Goal: Information Seeking & Learning: Learn about a topic

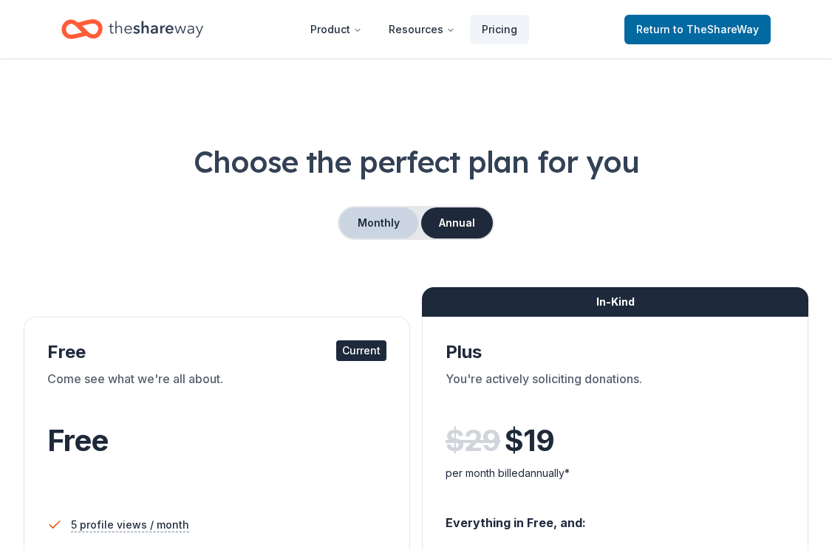
click at [369, 220] on button "Monthly" at bounding box center [378, 223] width 79 height 31
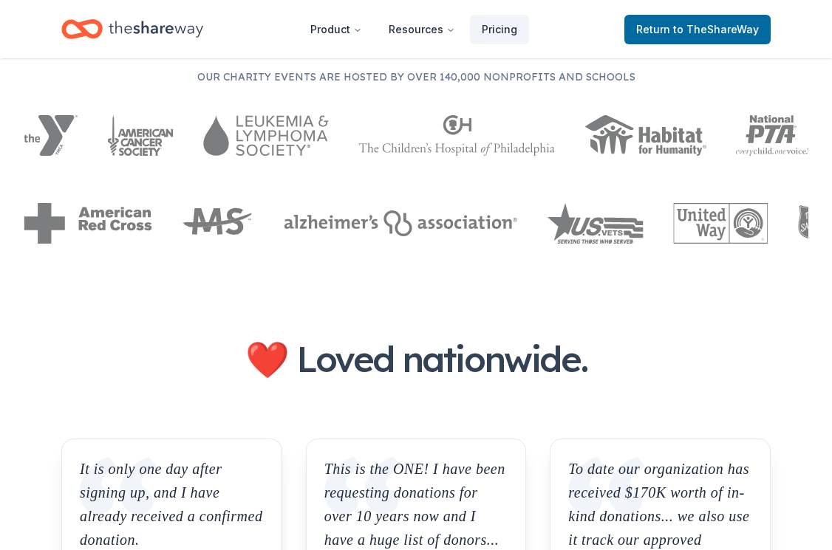
scroll to position [1492, 0]
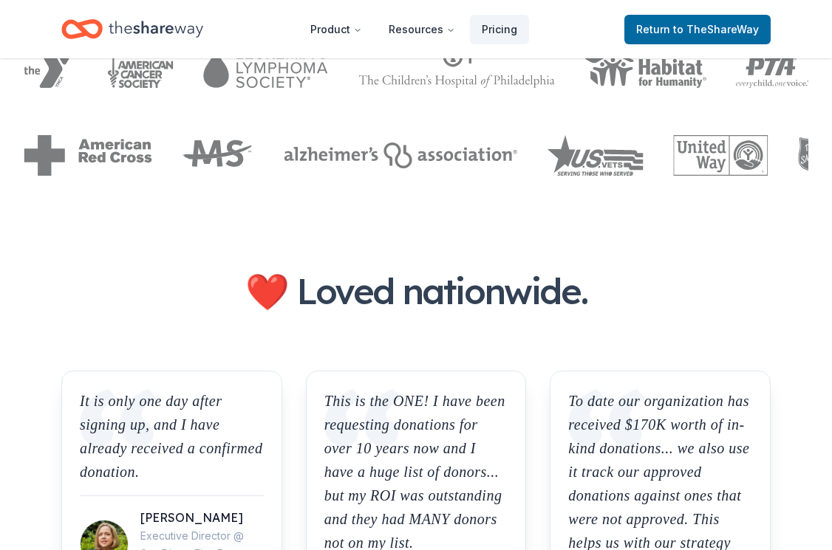
click at [778, 1] on header "Product Resources Pricing Return to TheShareWay" at bounding box center [416, 29] width 832 height 58
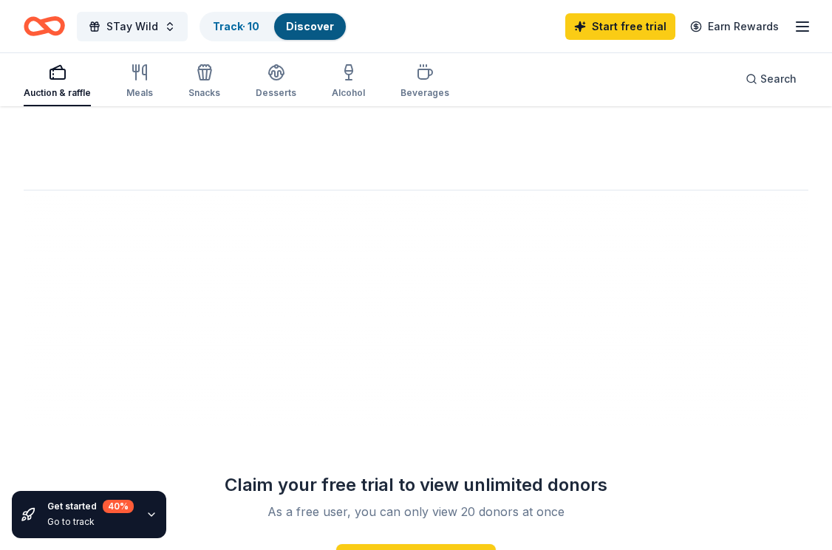
scroll to position [1724, 0]
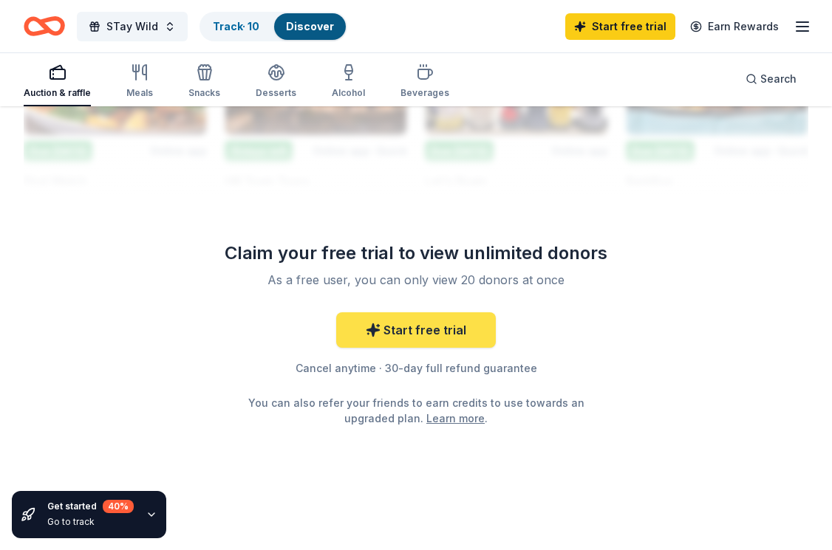
click at [431, 340] on link "Start free trial" at bounding box center [416, 329] width 160 height 35
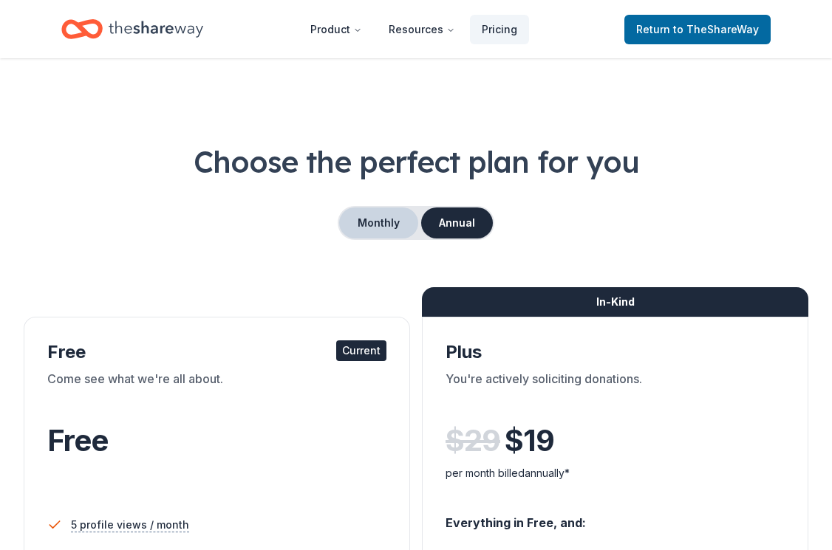
click at [376, 220] on button "Monthly" at bounding box center [378, 223] width 79 height 31
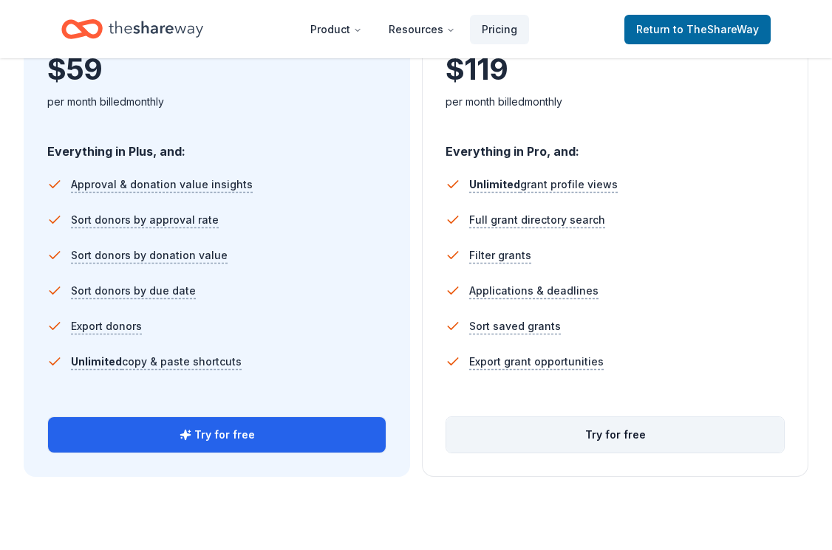
scroll to position [945, 0]
click at [610, 442] on button "Try for free" at bounding box center [614, 433] width 337 height 35
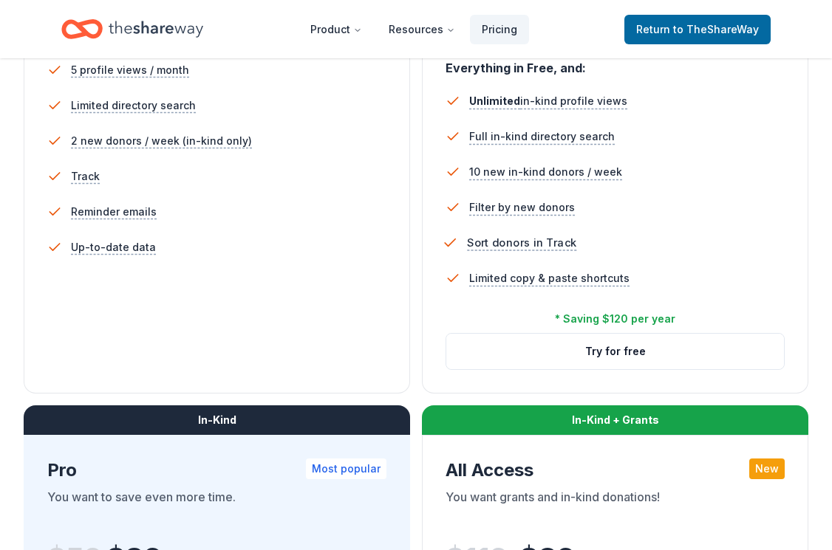
scroll to position [466, 0]
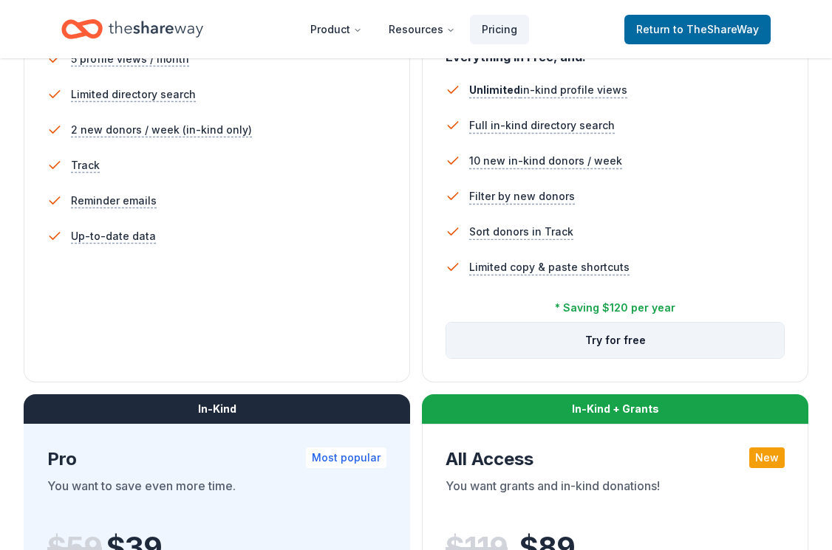
click at [599, 352] on button "Try for free" at bounding box center [614, 340] width 337 height 35
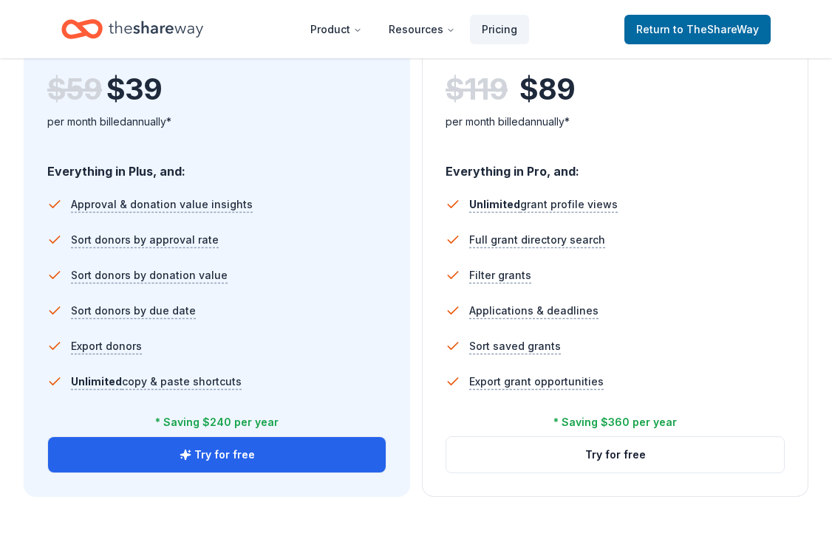
scroll to position [1226, 0]
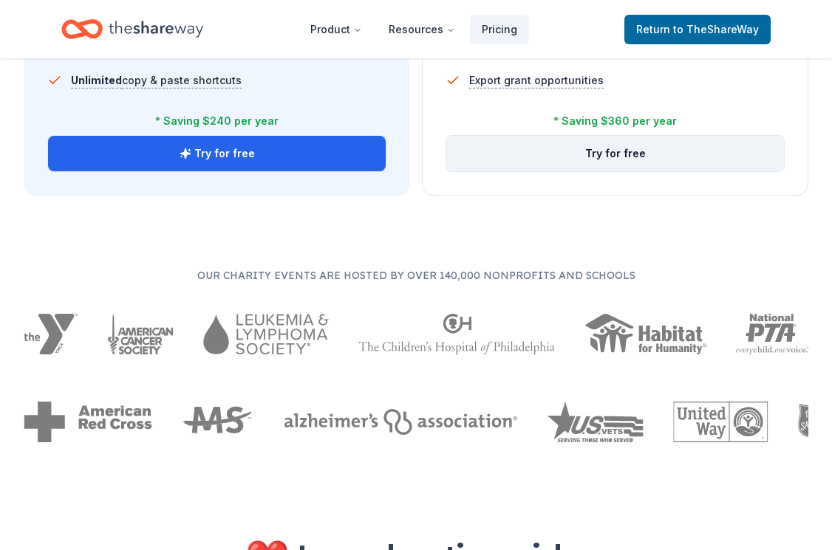
click at [613, 160] on button "Try for free" at bounding box center [614, 153] width 337 height 35
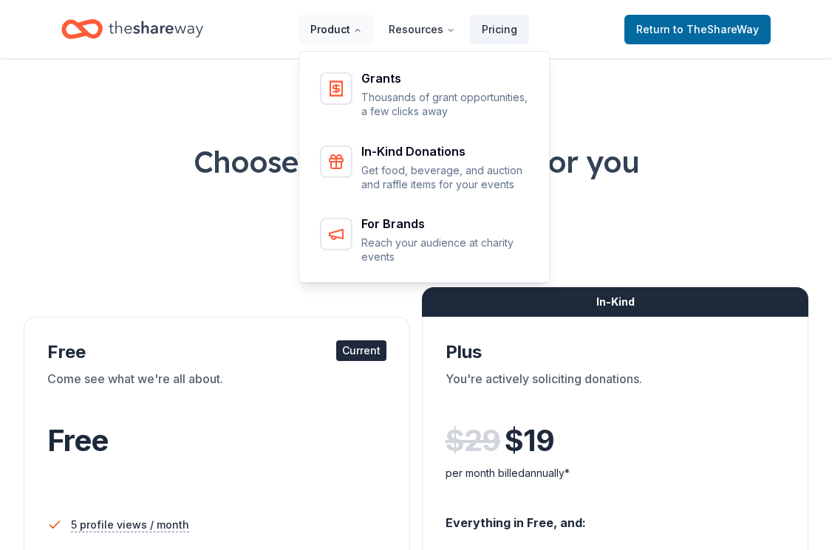
click at [347, 26] on button "Product" at bounding box center [335, 30] width 75 height 30
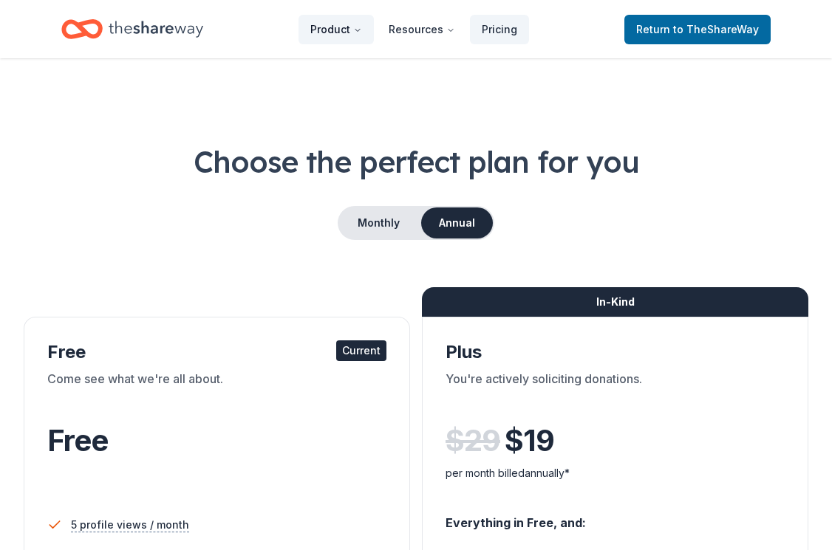
click at [348, 30] on button "Product" at bounding box center [335, 30] width 75 height 30
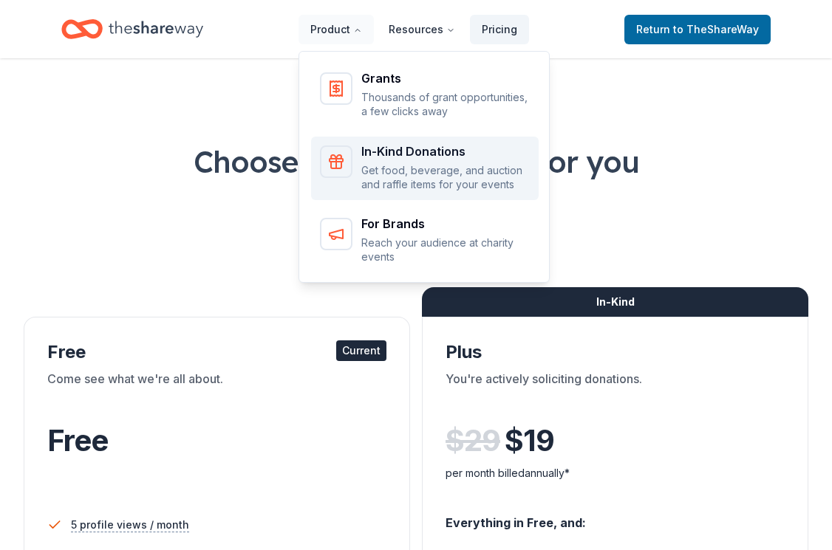
click at [368, 164] on p "Get food, beverage, and auction and raffle items for your events" at bounding box center [445, 177] width 168 height 29
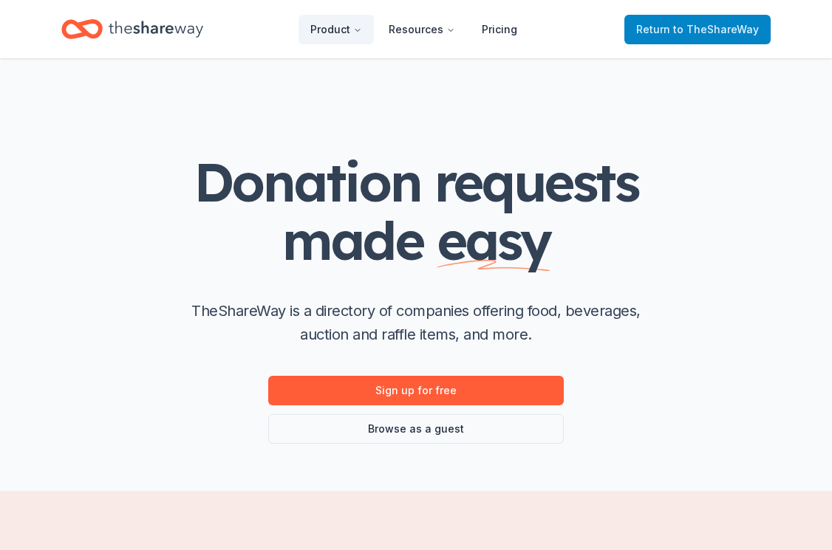
click at [704, 30] on span "to TheShareWay" at bounding box center [716, 29] width 86 height 13
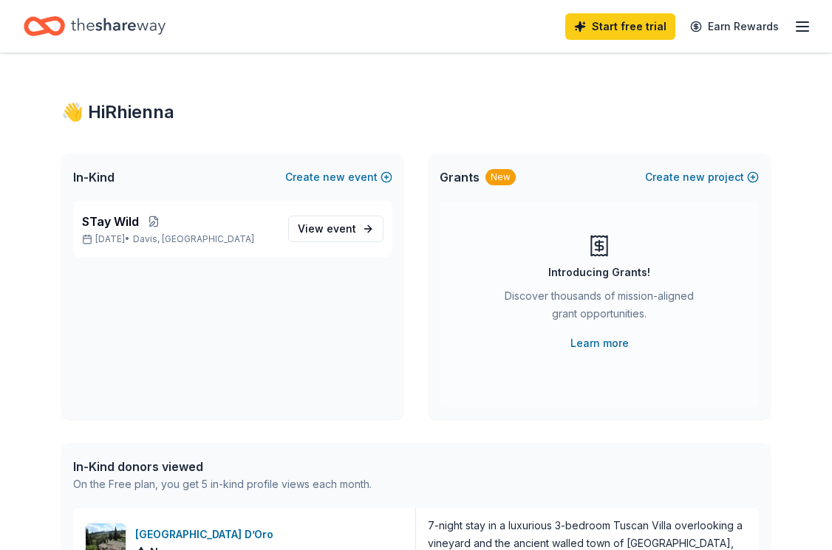
click at [803, 27] on line "button" at bounding box center [802, 27] width 12 height 0
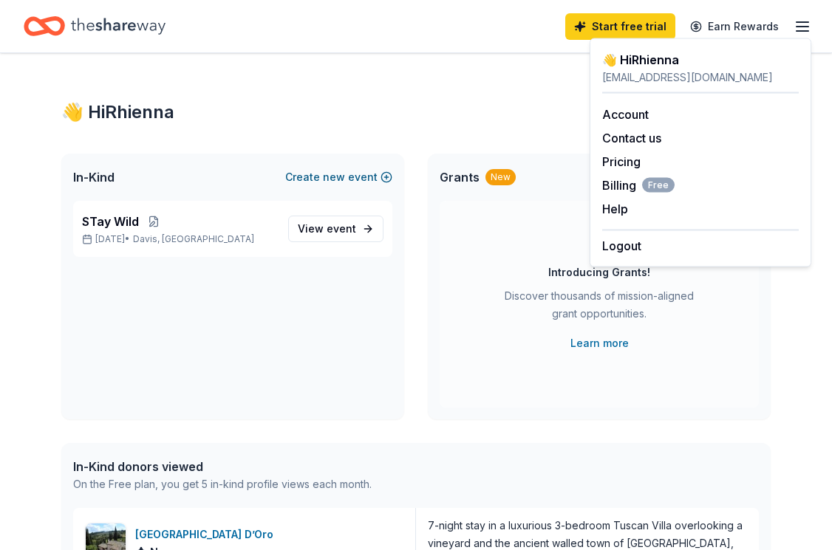
click at [332, 182] on span "new" at bounding box center [334, 177] width 22 height 18
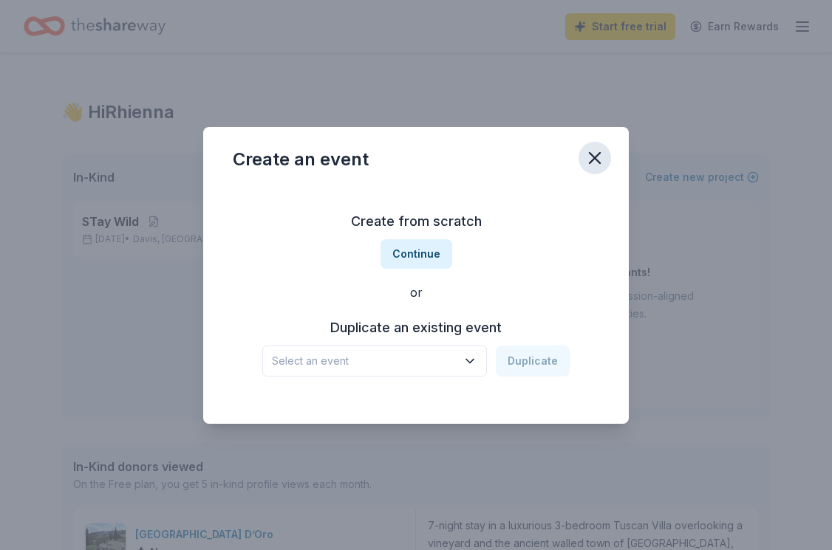
click at [600, 155] on icon "button" at bounding box center [594, 158] width 21 height 21
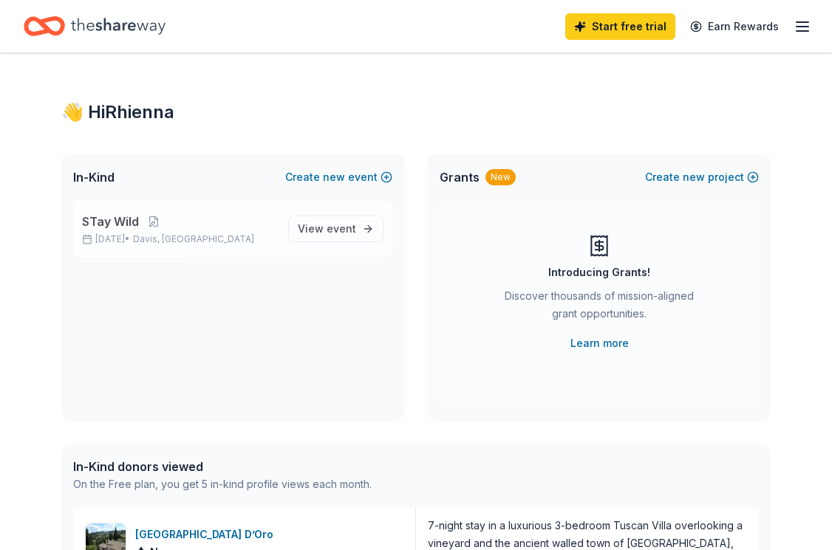
click at [185, 241] on span "Davis, CA" at bounding box center [193, 239] width 121 height 12
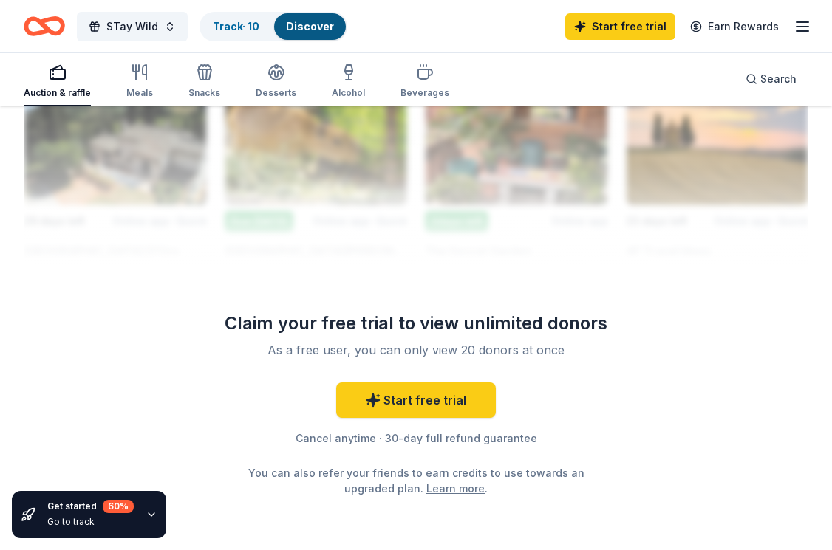
scroll to position [1639, 0]
click at [149, 515] on icon "button" at bounding box center [151, 515] width 12 height 12
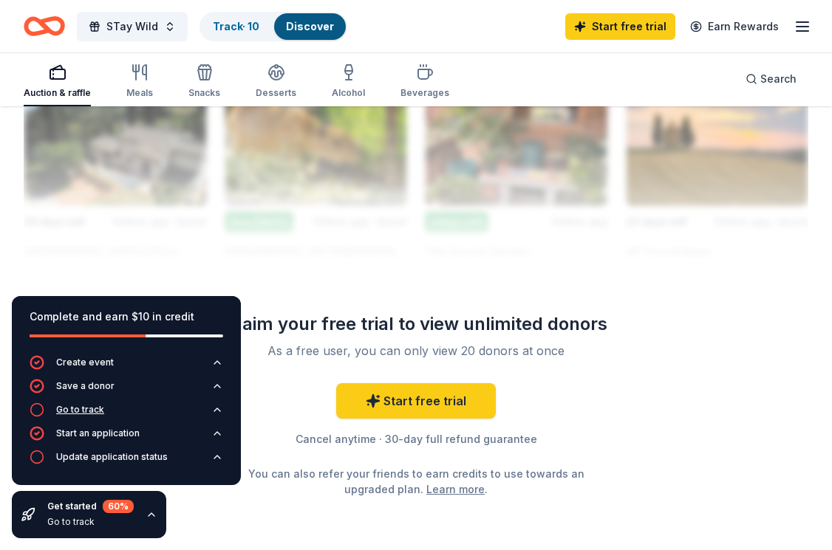
click at [210, 408] on button "Go to track" at bounding box center [126, 414] width 193 height 24
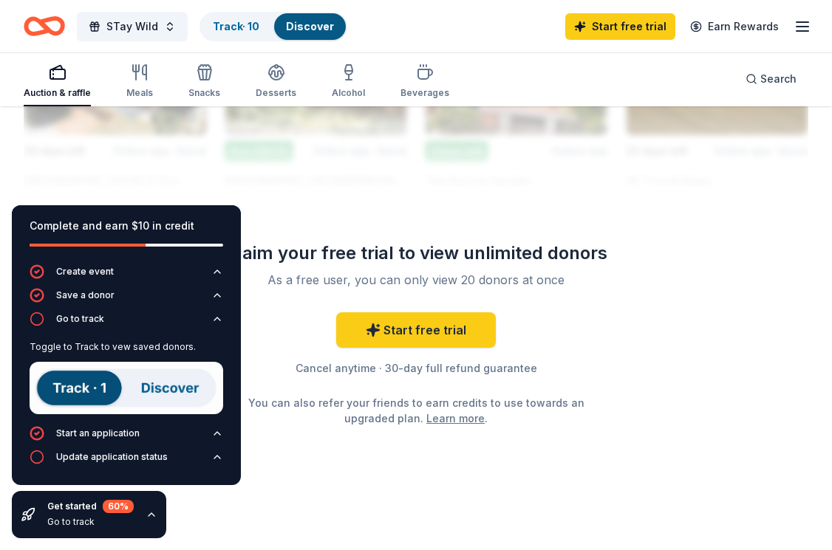
scroll to position [1710, 0]
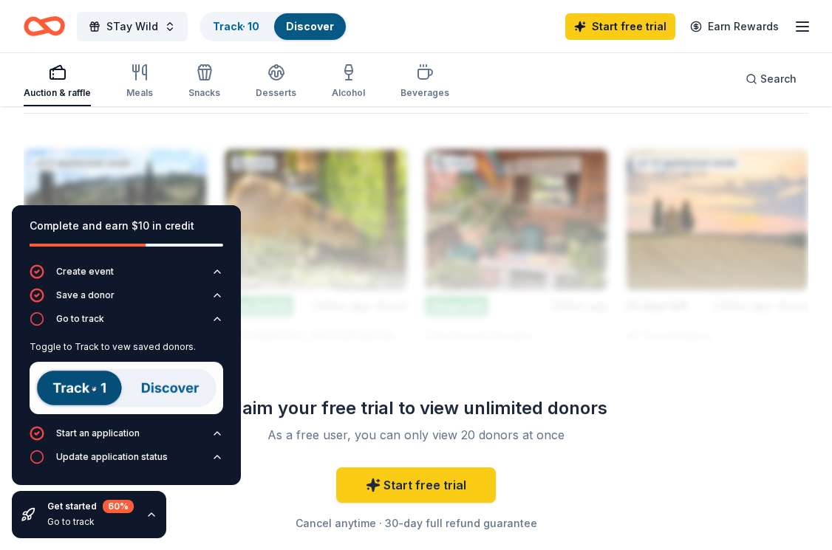
scroll to position [1543, 0]
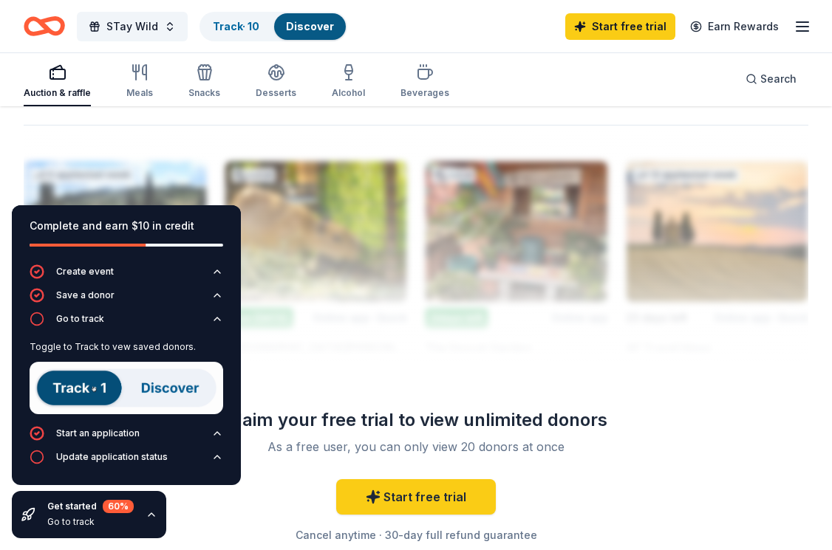
click at [467, 352] on div at bounding box center [416, 243] width 784 height 236
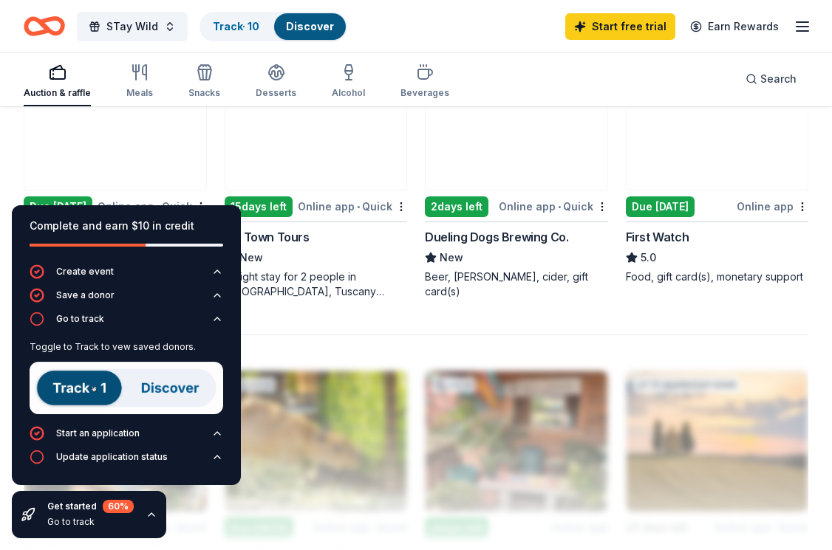
scroll to position [1326, 0]
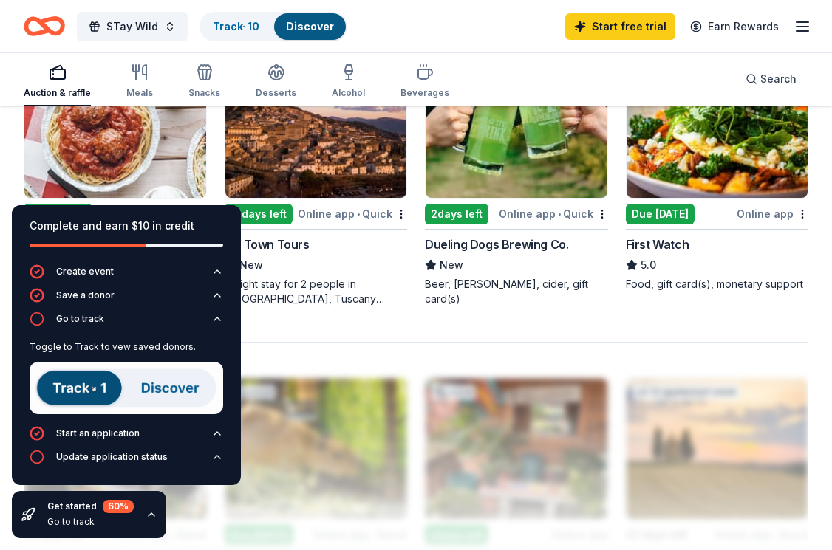
click at [510, 247] on div "Dueling Dogs Brewing Co." at bounding box center [496, 245] width 143 height 18
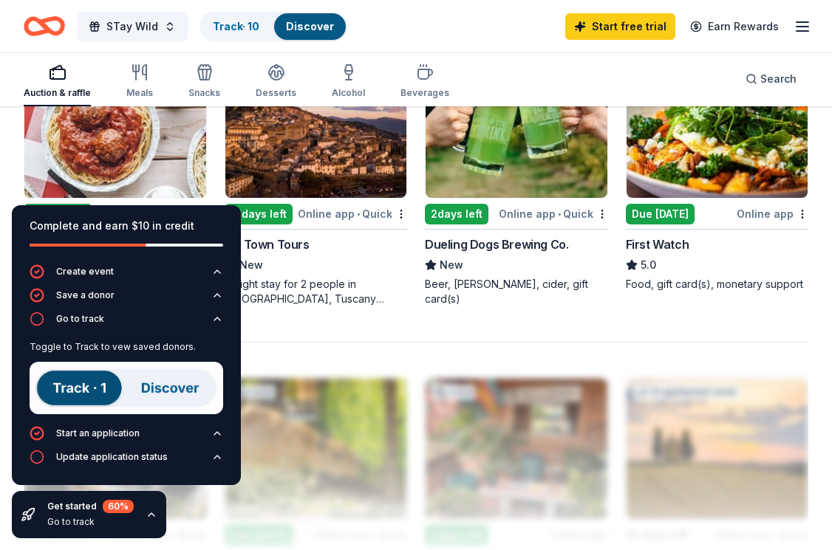
click at [778, 289] on div "Food, gift card(s), monetary support" at bounding box center [716, 284] width 183 height 15
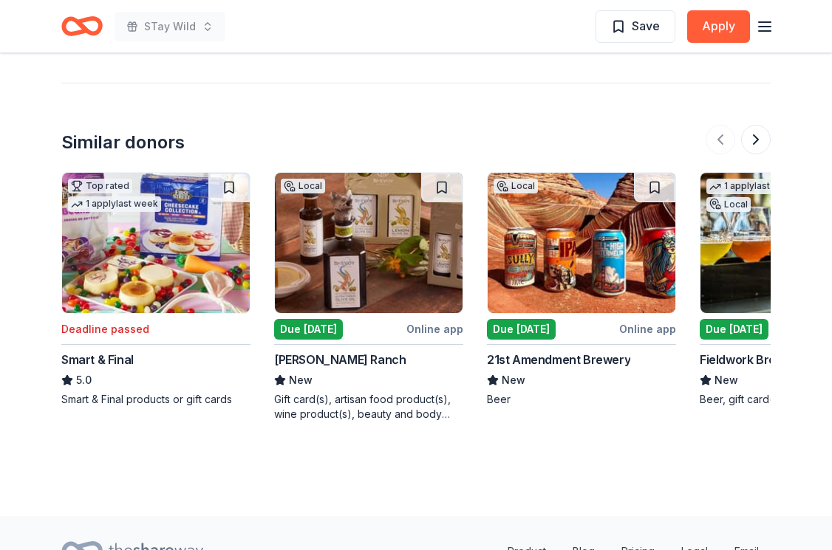
scroll to position [1374, 0]
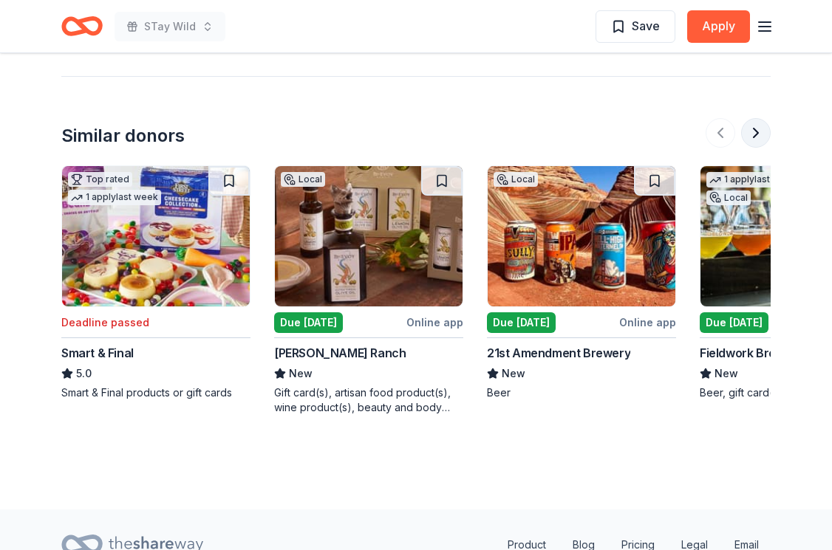
click at [760, 138] on button at bounding box center [756, 133] width 30 height 30
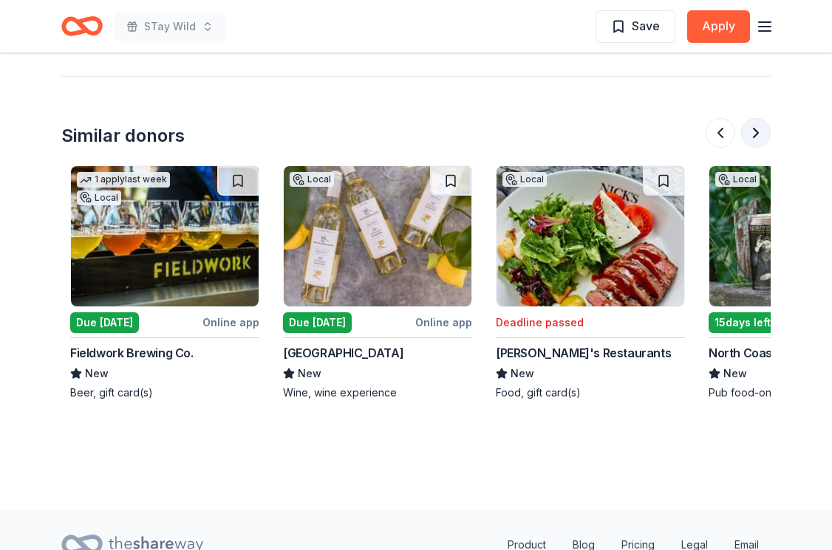
scroll to position [0, 638]
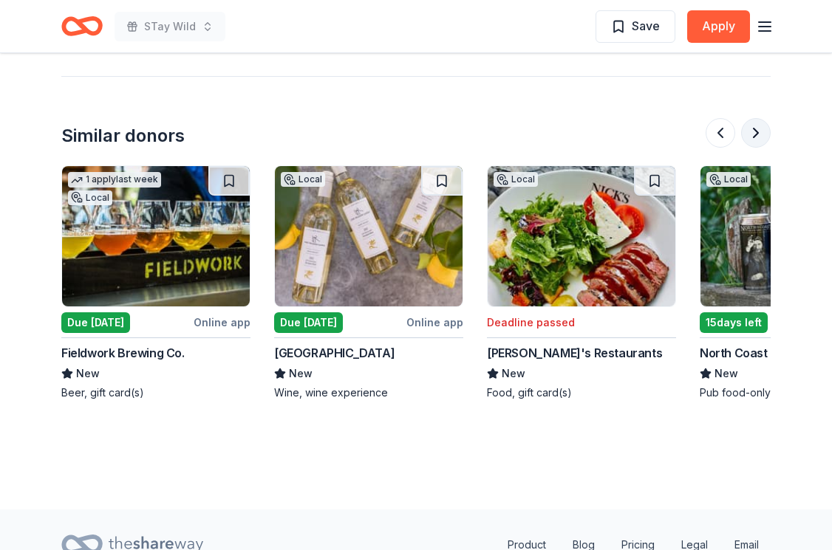
click at [761, 137] on button at bounding box center [756, 133] width 30 height 30
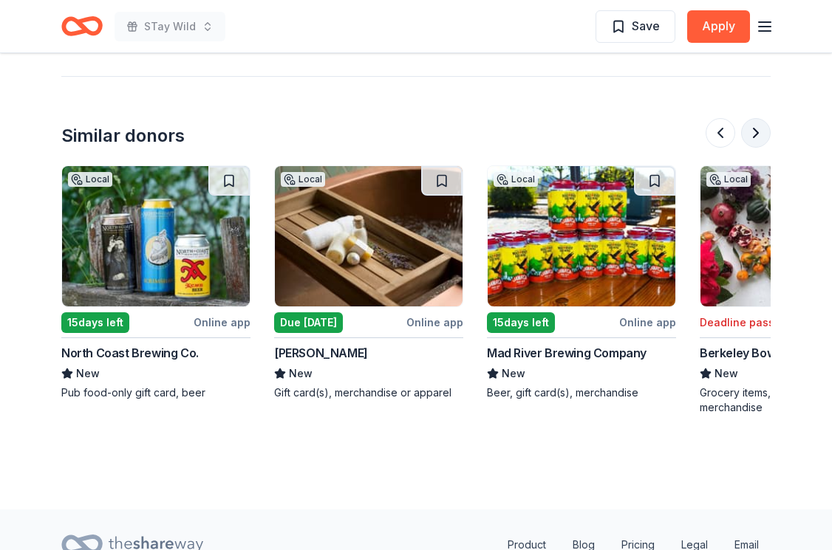
click at [756, 137] on button at bounding box center [756, 133] width 30 height 30
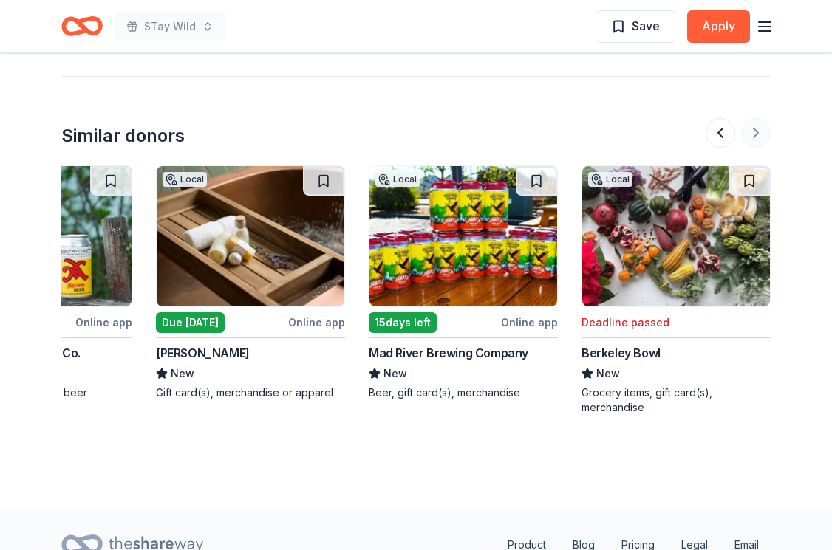
click at [756, 137] on div at bounding box center [737, 133] width 65 height 30
click at [616, 393] on div "Grocery items, gift card(s), merchandise" at bounding box center [675, 400] width 189 height 30
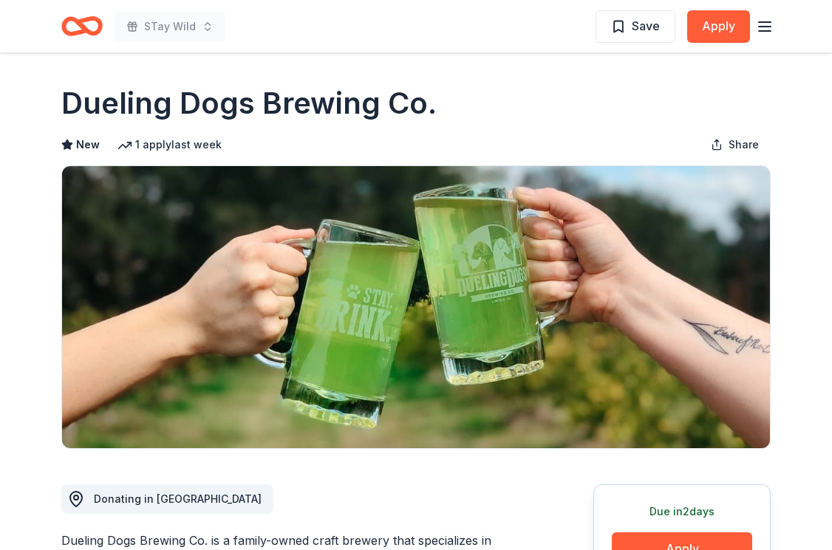
scroll to position [0, 0]
